Goal: Book appointment/travel/reservation

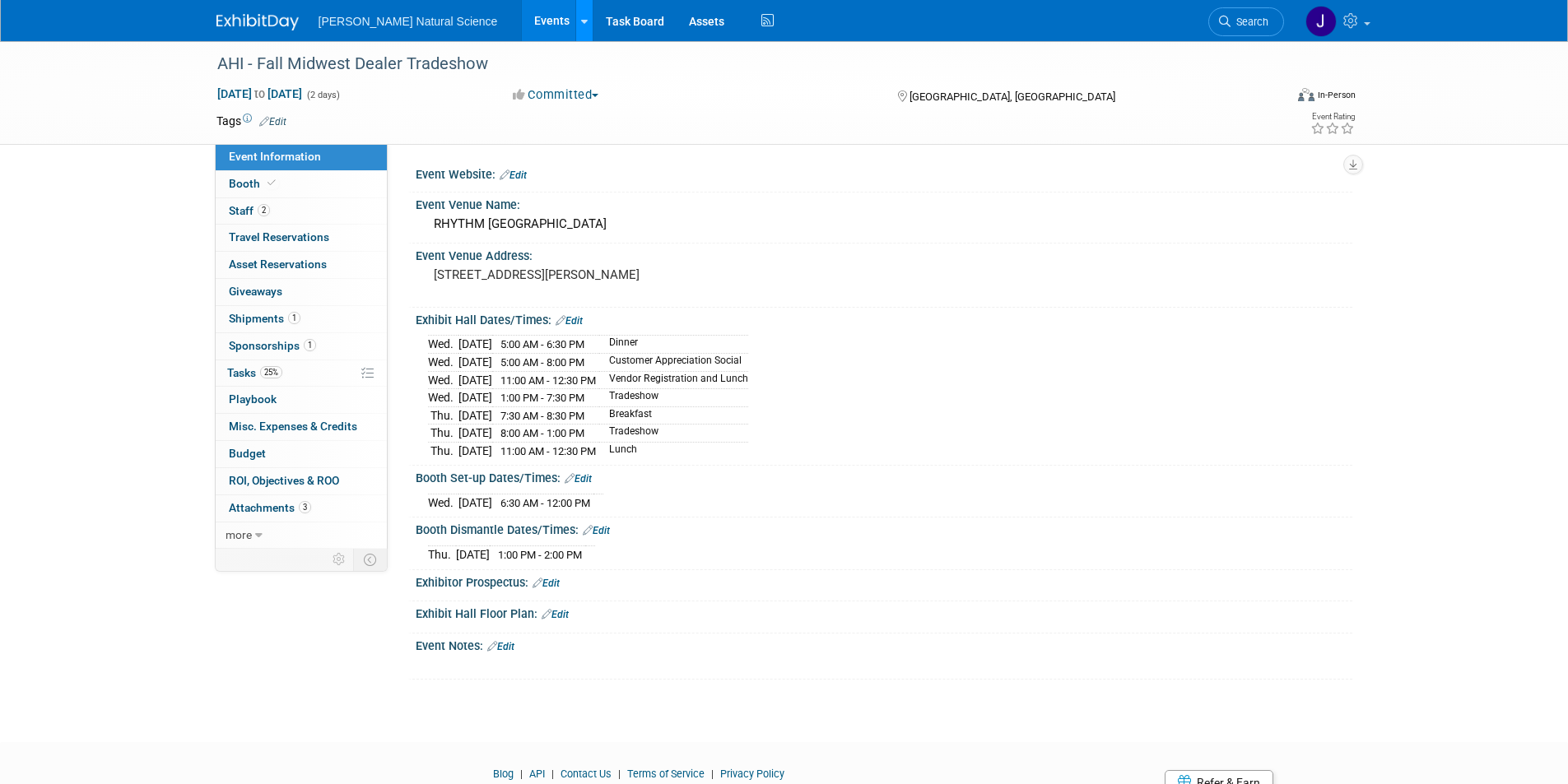
click at [581, 26] on div at bounding box center [584, 20] width 7 height 17
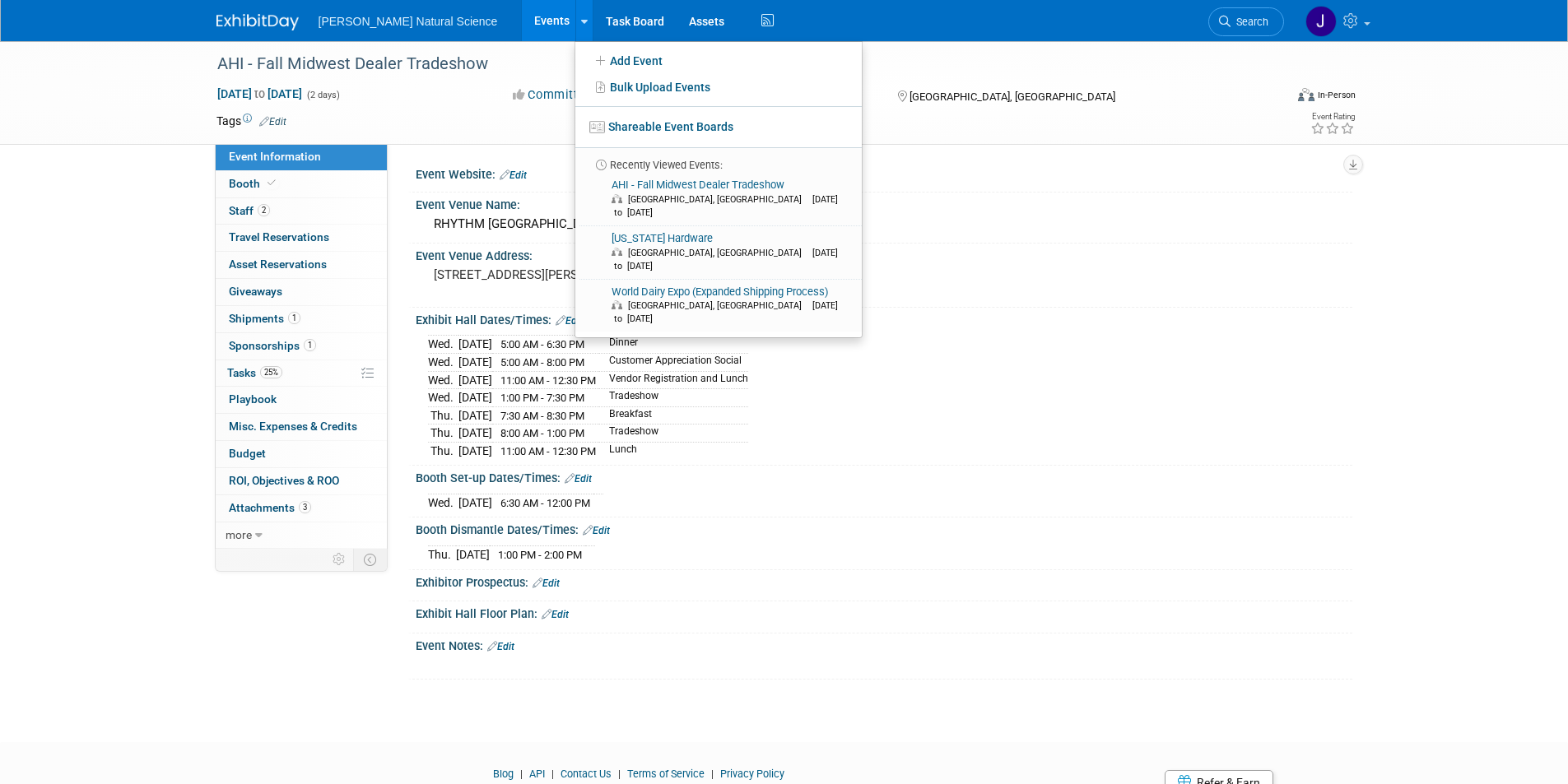
click at [522, 20] on link "Events" at bounding box center [551, 20] width 60 height 41
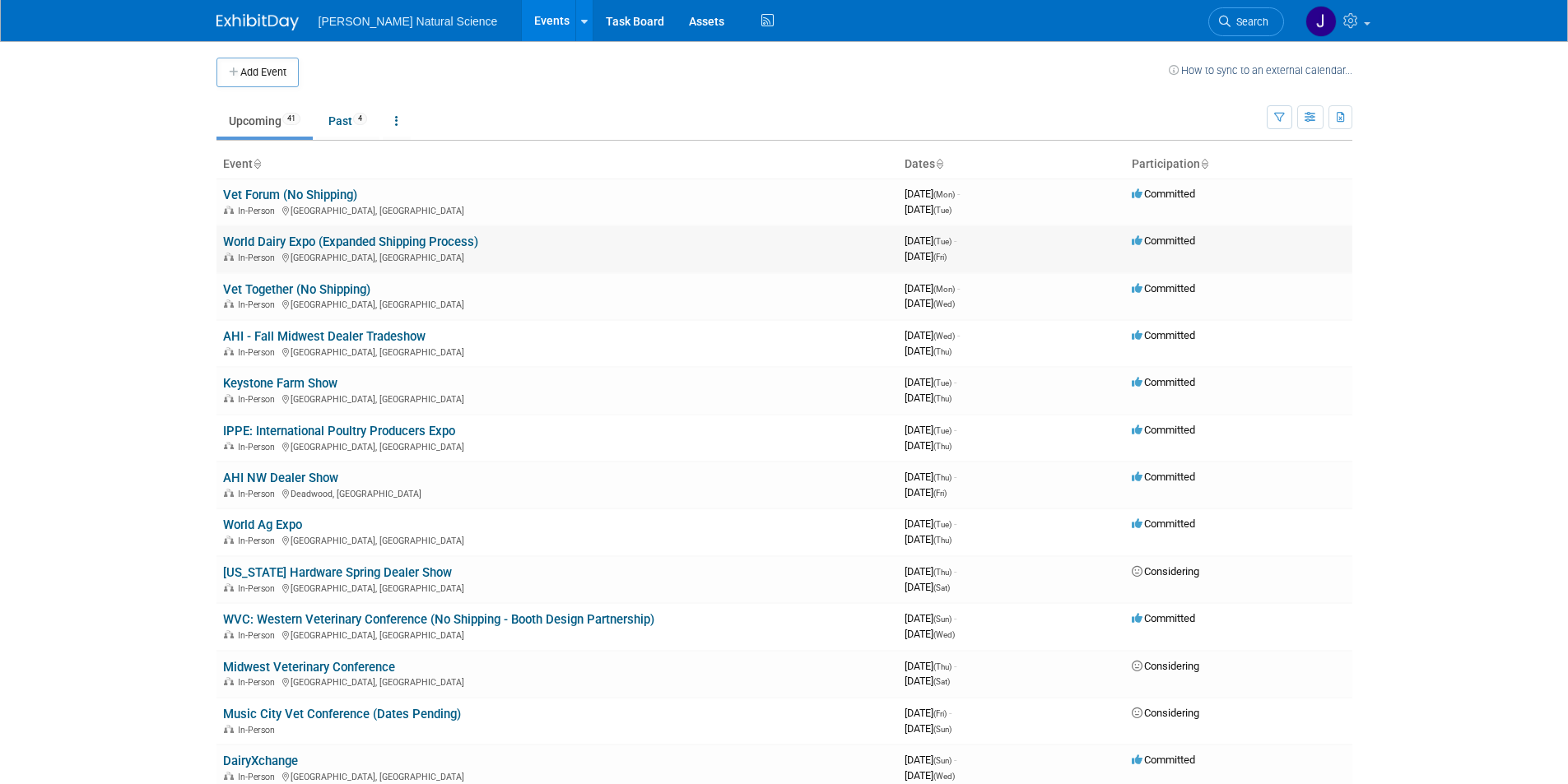
click at [281, 252] on div "In-Person Madison, WI" at bounding box center [557, 257] width 668 height 13
click at [282, 247] on link "World Dairy Expo (Expanded Shipping Process)" at bounding box center [351, 242] width 255 height 15
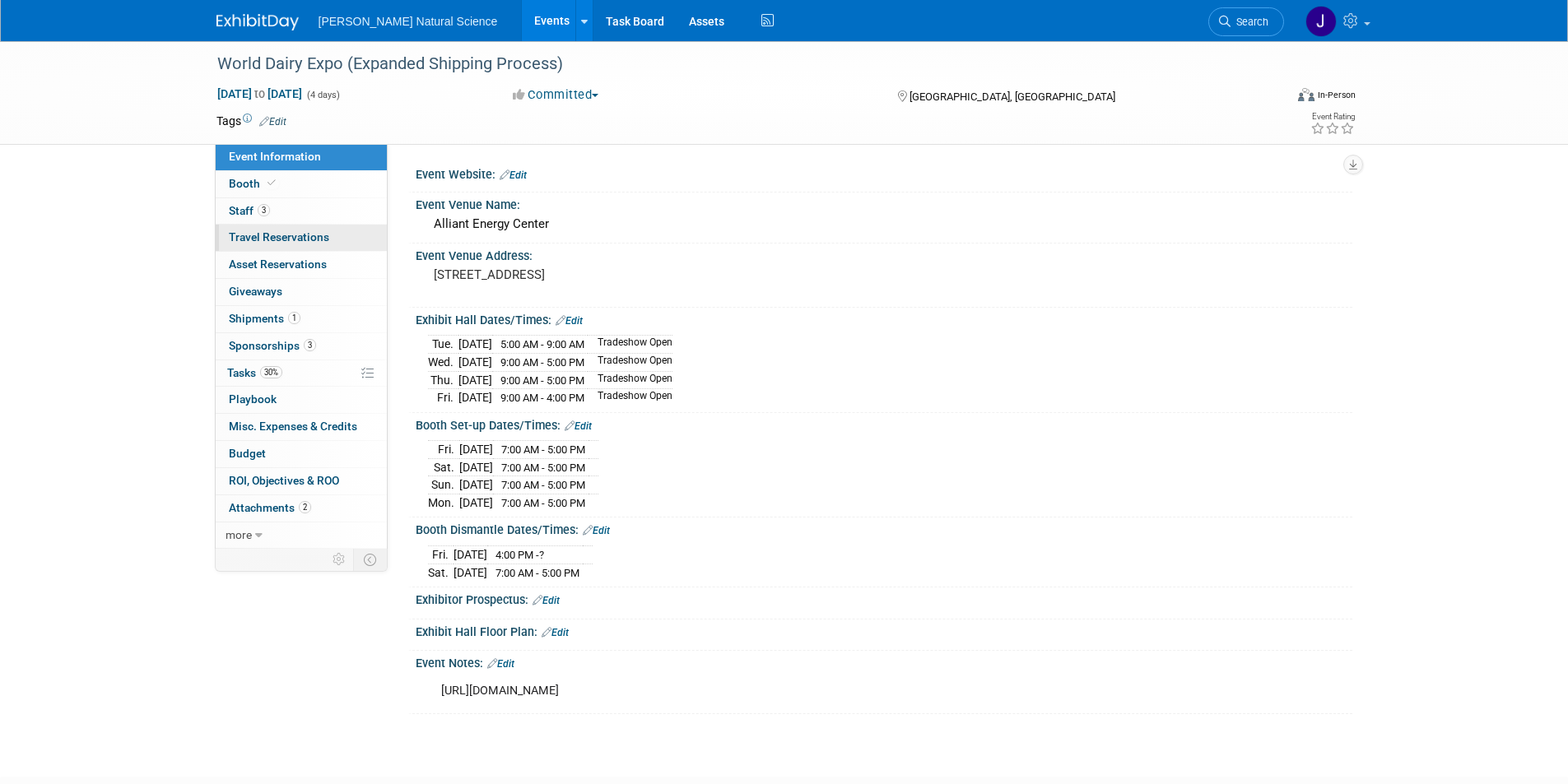
click at [251, 241] on span "Travel Reservations 0" at bounding box center [279, 237] width 100 height 13
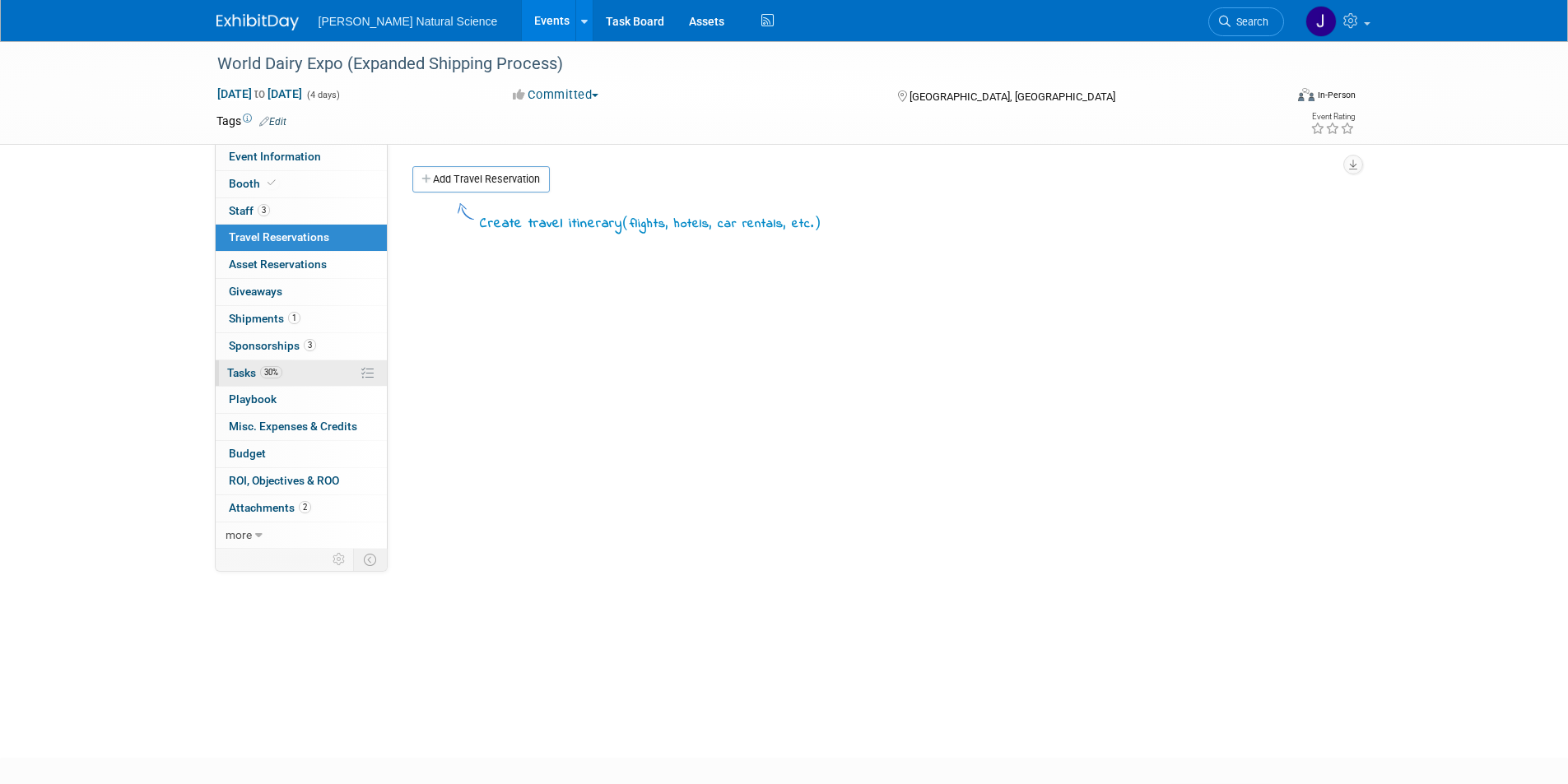
click at [243, 375] on span "Tasks 30%" at bounding box center [254, 373] width 55 height 13
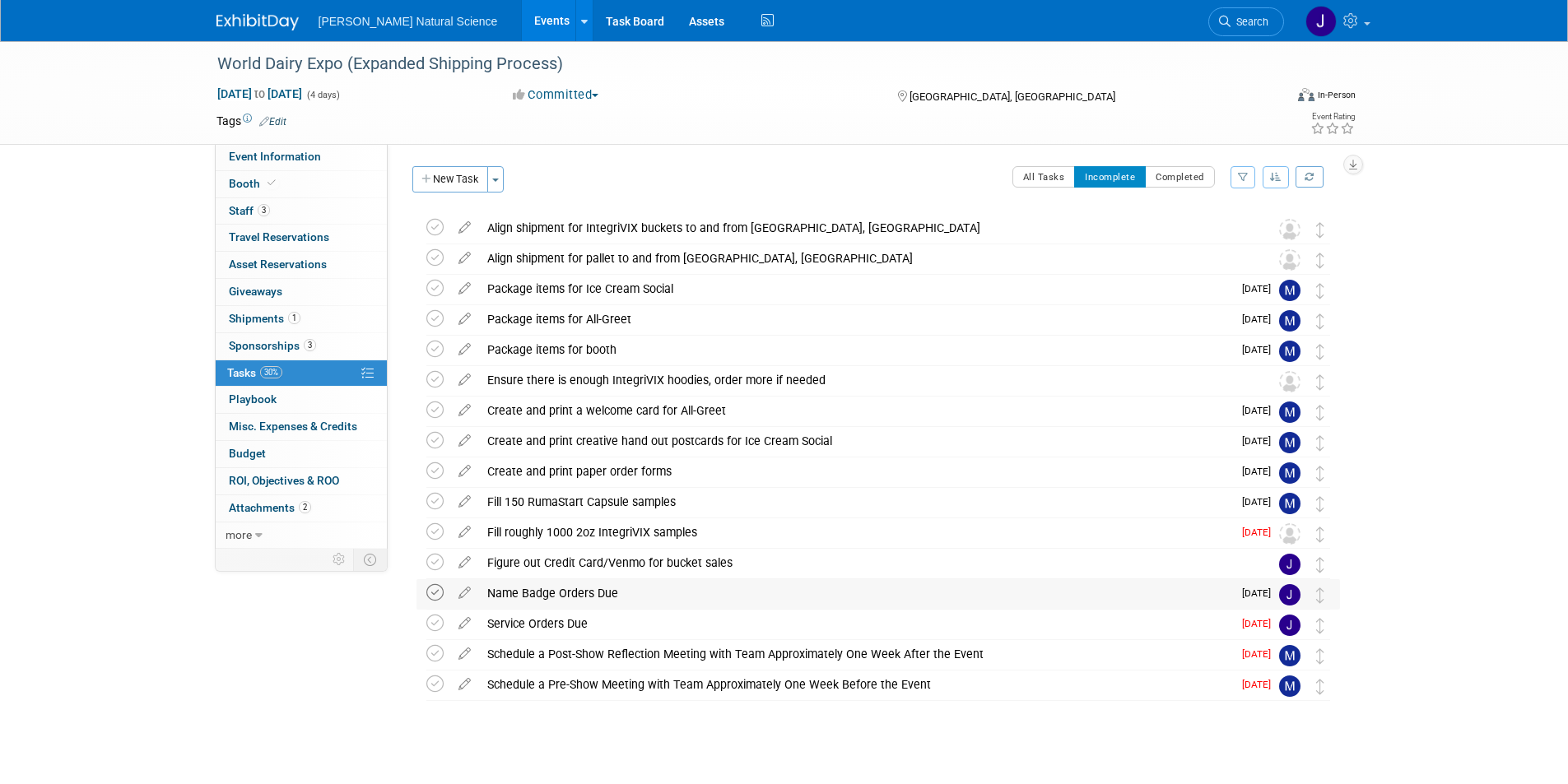
click at [432, 595] on icon at bounding box center [434, 592] width 18 height 18
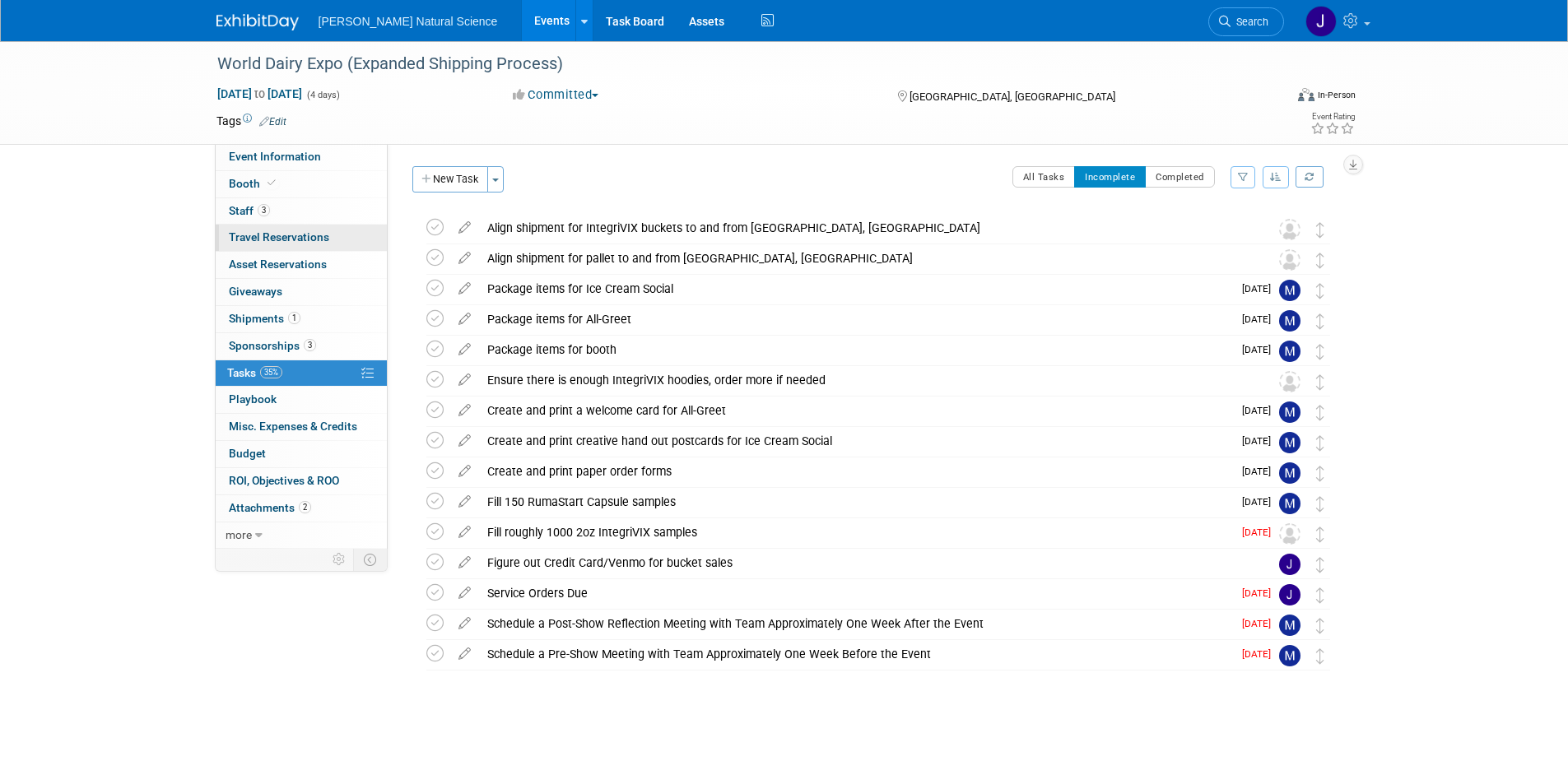
click at [272, 233] on span "Travel Reservations 0" at bounding box center [279, 237] width 100 height 13
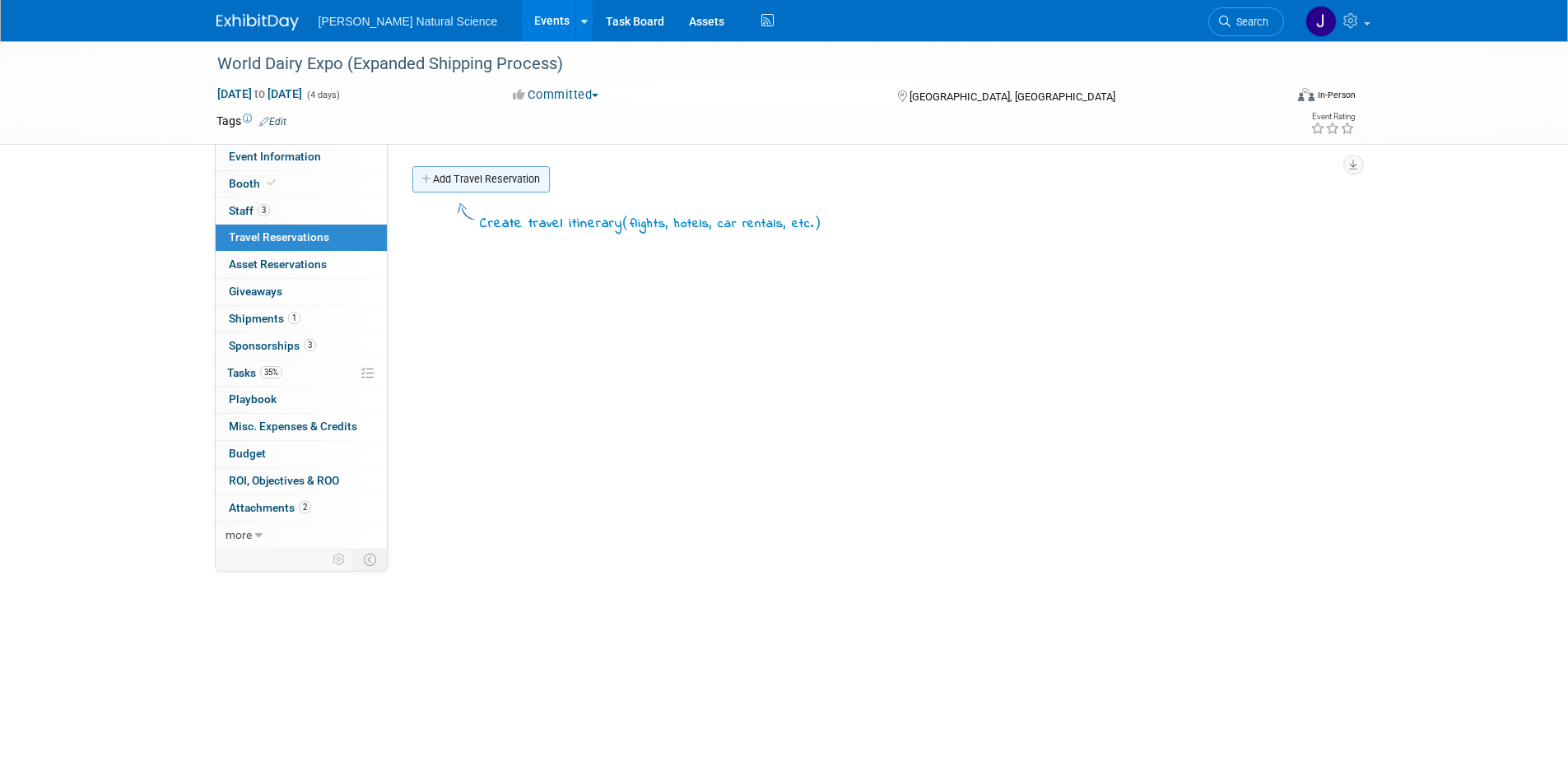
click at [471, 178] on link "Add Travel Reservation" at bounding box center [481, 179] width 138 height 26
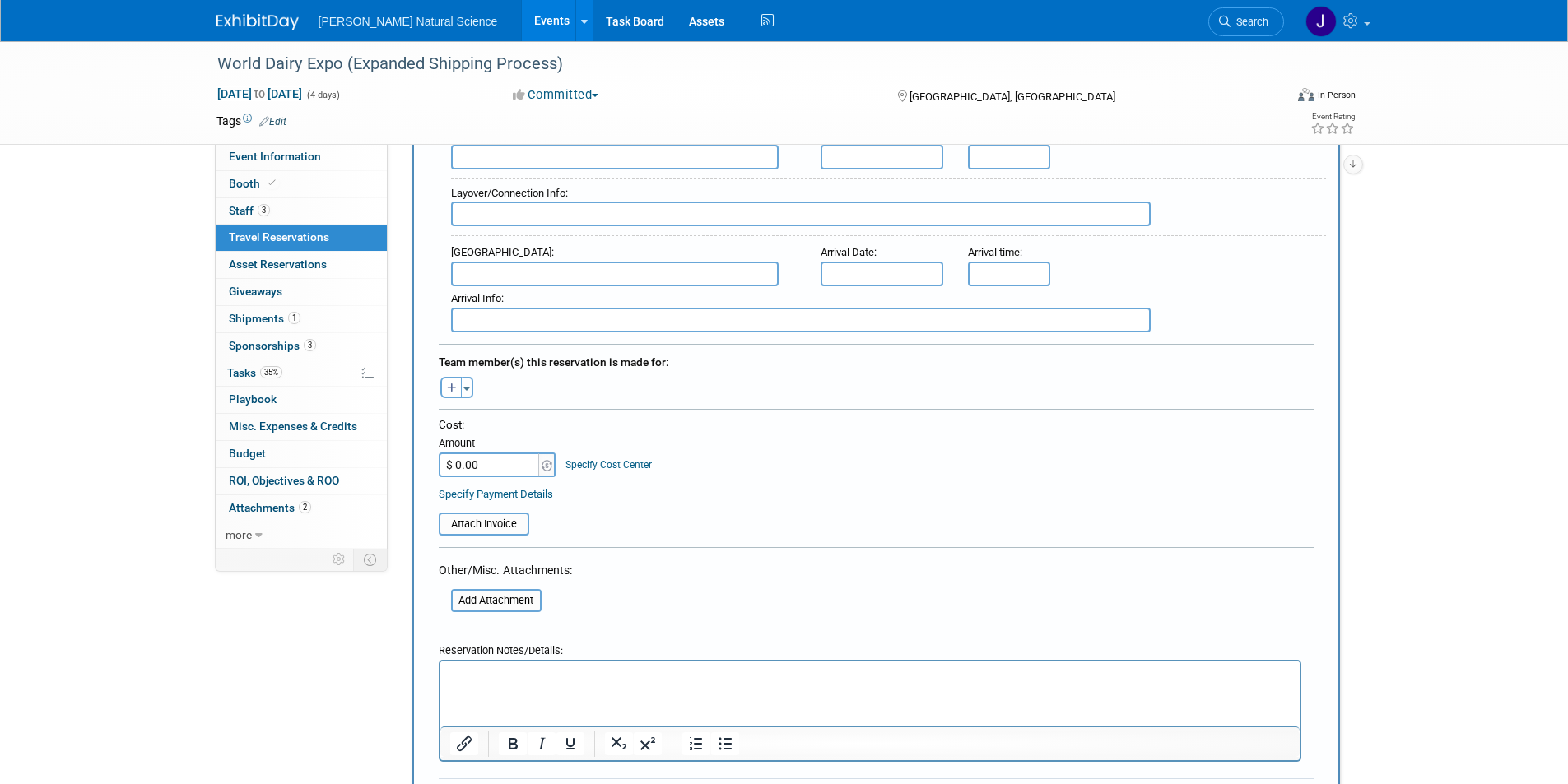
scroll to position [658, 0]
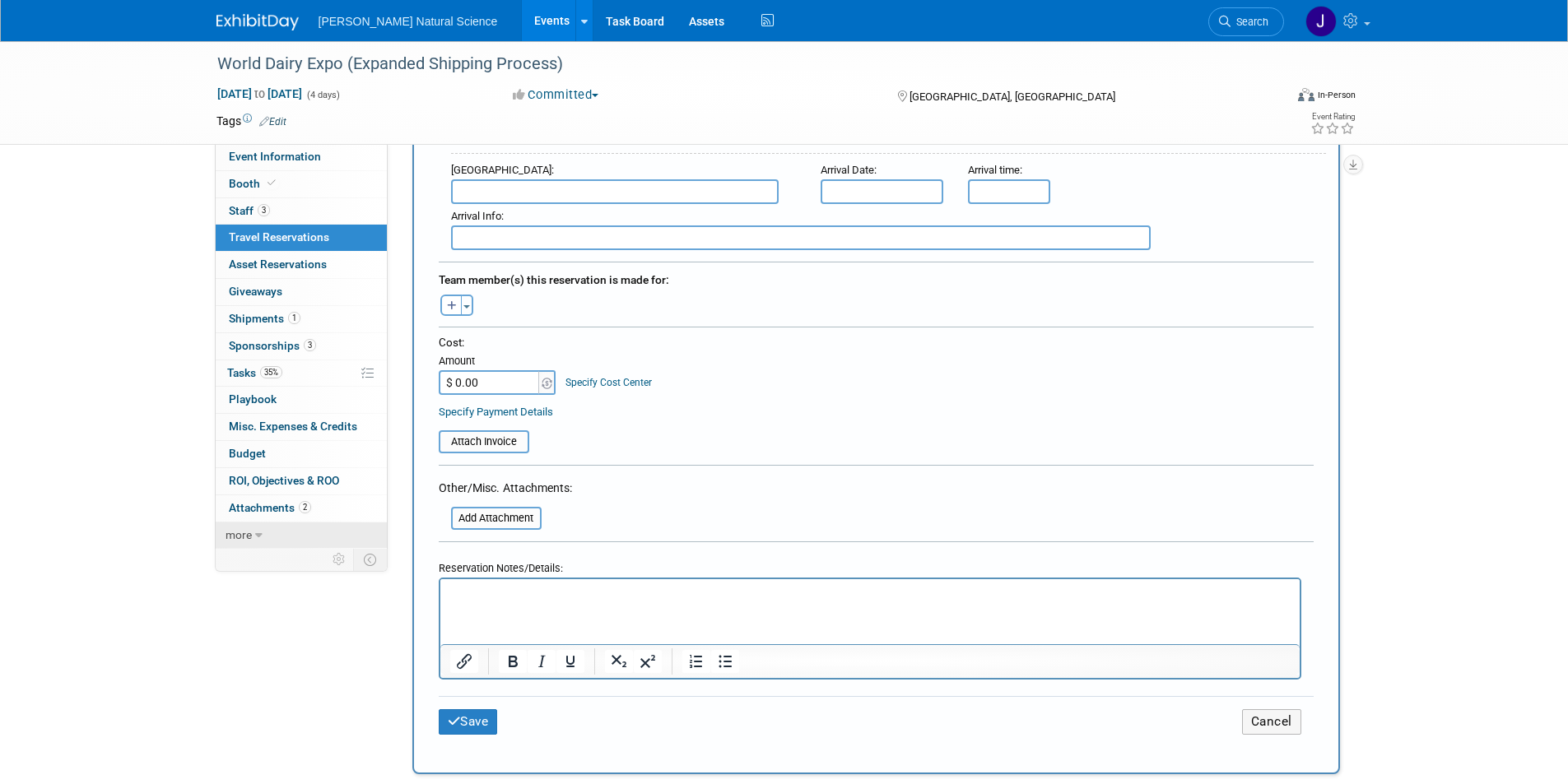
click at [259, 532] on icon at bounding box center [259, 536] width 7 height 11
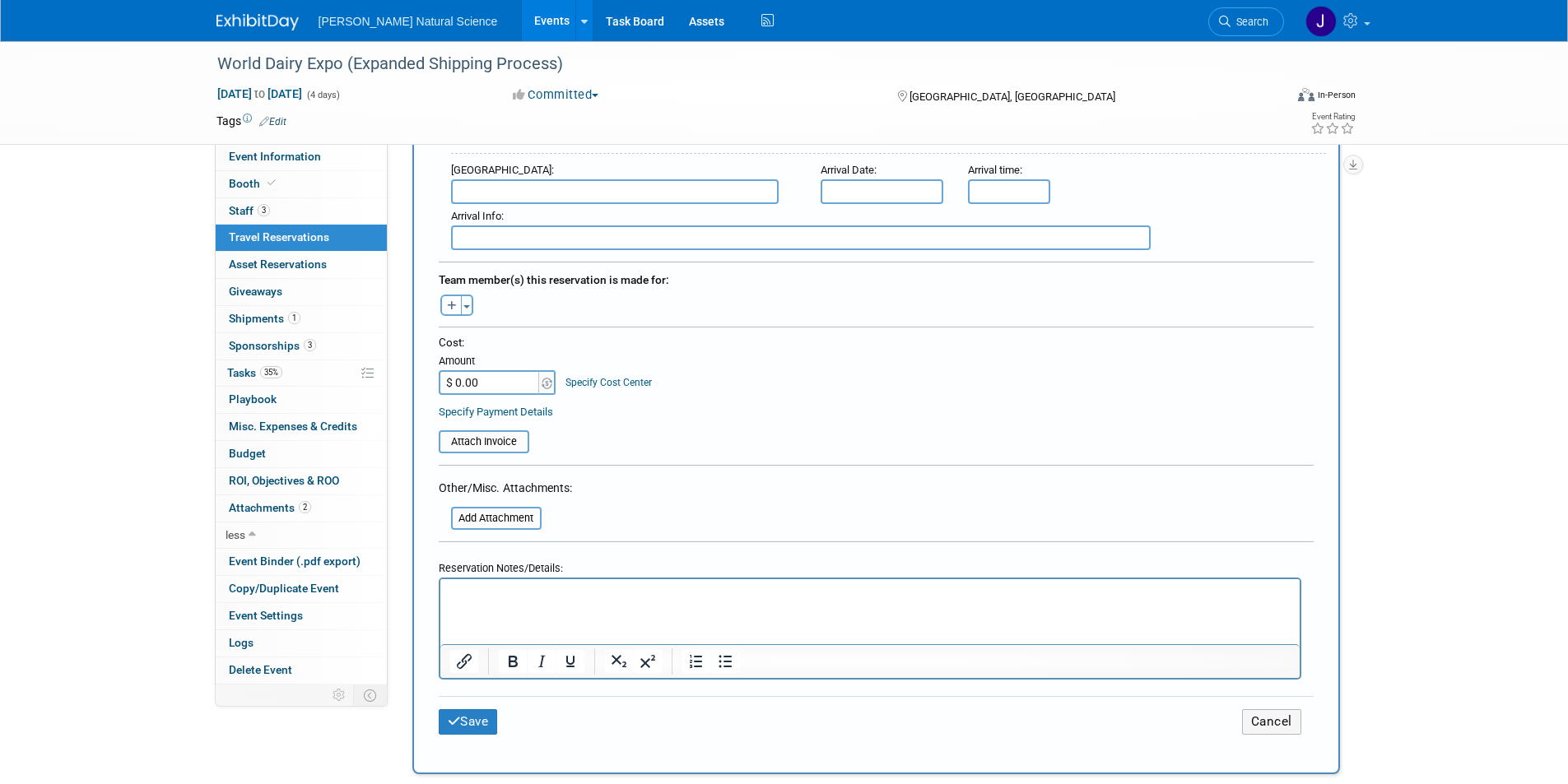
click at [89, 483] on div "World Dairy Expo (Expanded Shipping Process) [DATE] to [DATE] (4 days) [DATE] t…" at bounding box center [784, 342] width 1568 height 1920
